Goal: Find specific page/section: Find specific page/section

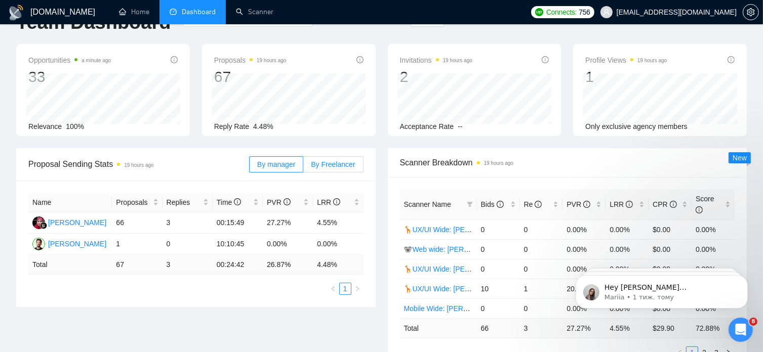
click at [346, 168] on span "By Freelancer" at bounding box center [333, 164] width 44 height 8
click at [303, 167] on input "By Freelancer" at bounding box center [303, 167] width 0 height 0
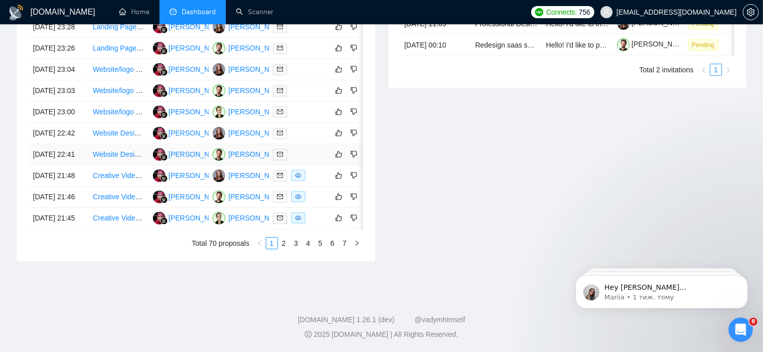
scroll to position [538, 0]
click at [285, 249] on link "2" at bounding box center [283, 243] width 11 height 11
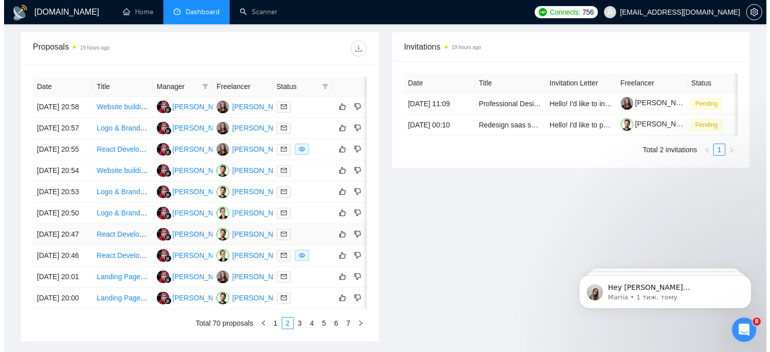
scroll to position [377, 0]
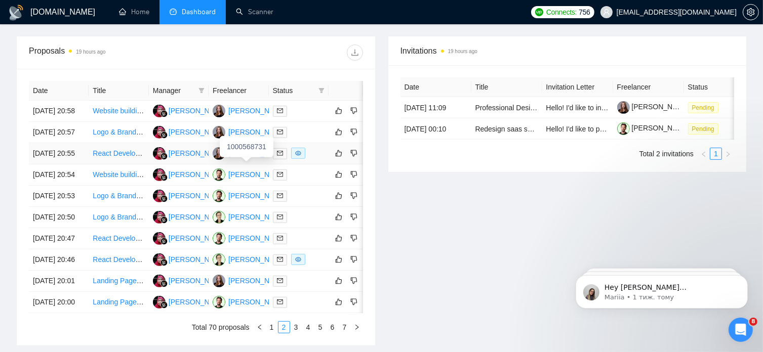
click at [242, 159] on div "[PERSON_NAME]" at bounding box center [257, 153] width 58 height 11
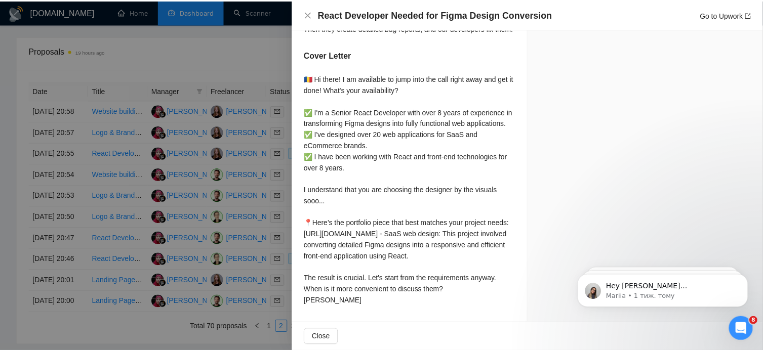
scroll to position [772, 0]
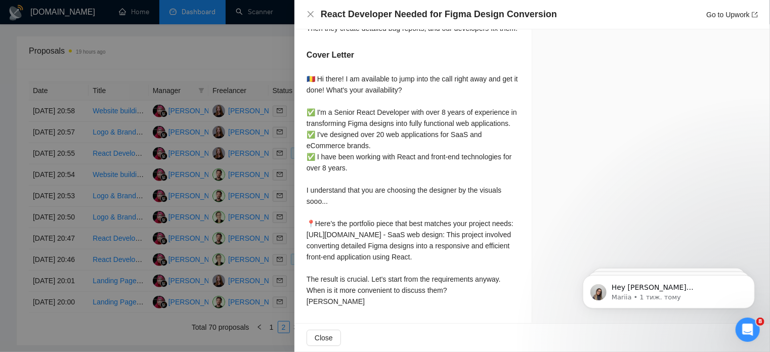
click at [250, 48] on div at bounding box center [385, 176] width 770 height 352
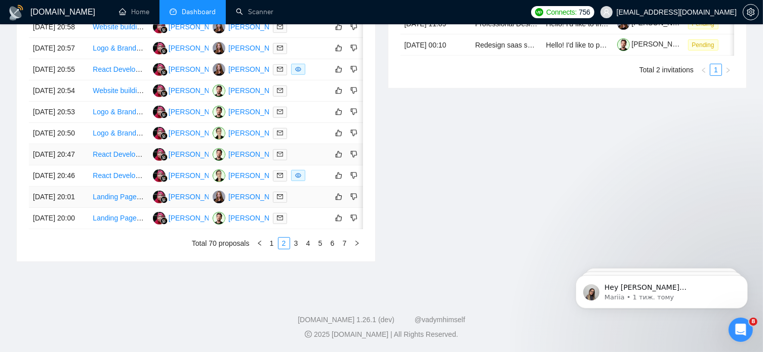
scroll to position [525, 0]
click at [297, 249] on link "3" at bounding box center [296, 243] width 11 height 11
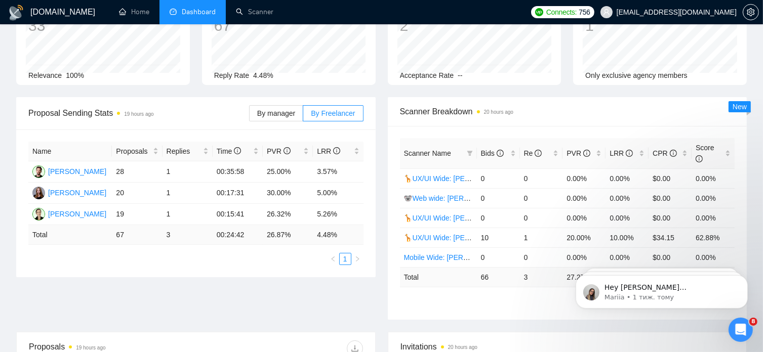
scroll to position [0, 0]
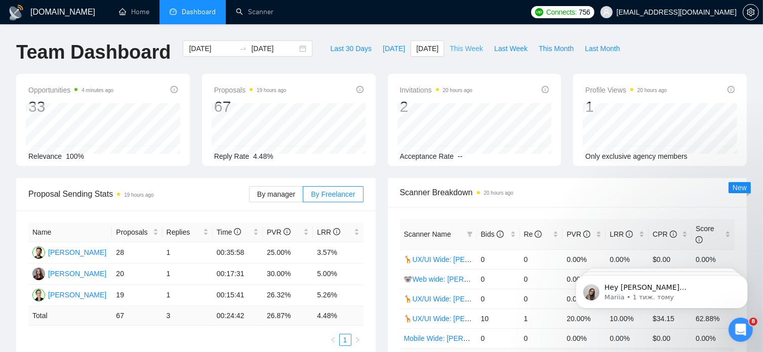
click at [454, 46] on span "This Week" at bounding box center [465, 48] width 33 height 11
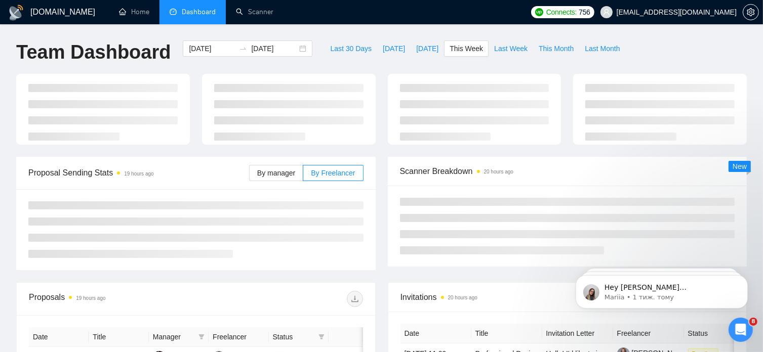
type input "[DATE]"
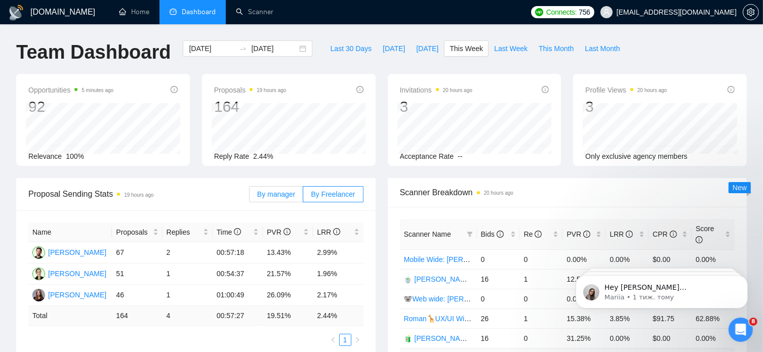
click at [284, 198] on span "By manager" at bounding box center [276, 194] width 38 height 8
click at [250, 197] on input "By manager" at bounding box center [250, 197] width 0 height 0
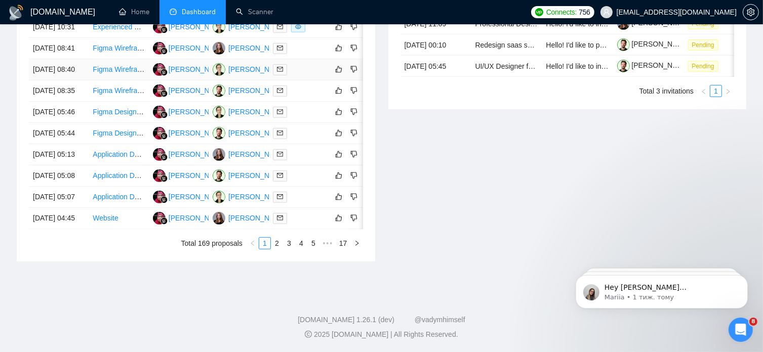
scroll to position [501, 0]
